Goal: Use online tool/utility: Utilize a website feature to perform a specific function

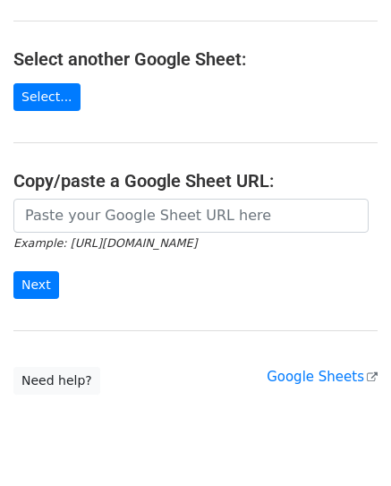
scroll to position [222, 0]
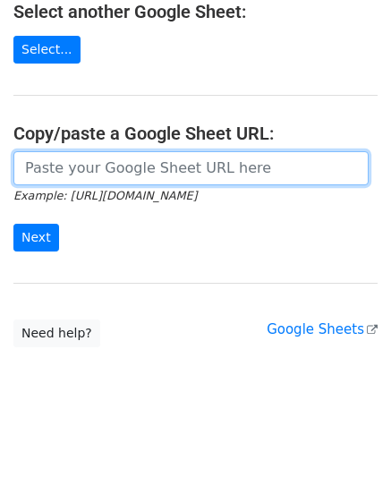
click at [88, 177] on input "url" at bounding box center [190, 168] width 355 height 34
paste input "https://docs.google.com/spreadsheets/d/1CWXQPbUmW_RWyA84CO0ZpMm4pUbcSJnmrHxF__l…"
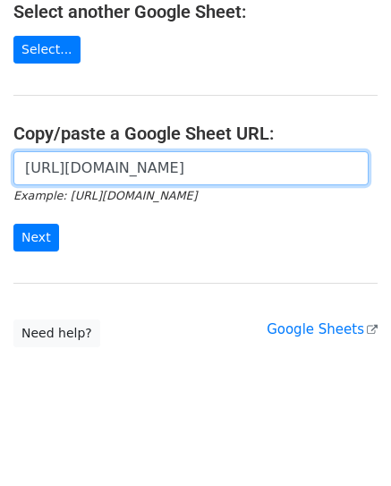
scroll to position [0, 426]
type input "https://docs.google.com/spreadsheets/d/1CWXQPbUmW_RWyA84CO0ZpMm4pUbcSJnmrHxF__l…"
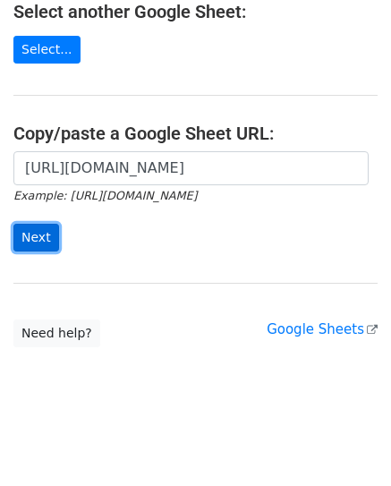
click at [33, 224] on input "Next" at bounding box center [36, 238] width 46 height 28
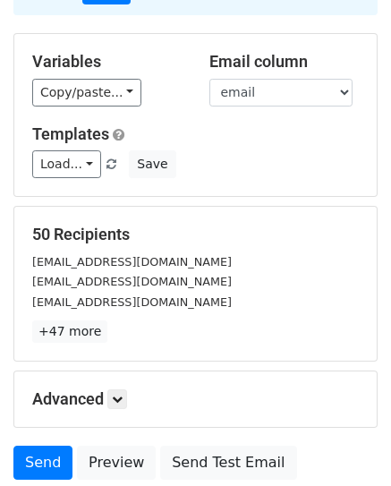
scroll to position [276, 0]
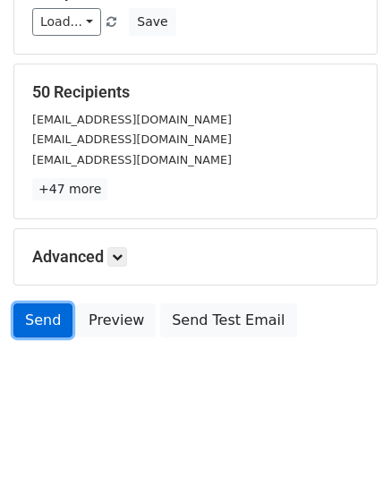
click at [36, 319] on link "Send" at bounding box center [42, 320] width 59 height 34
